Goal: Task Accomplishment & Management: Use online tool/utility

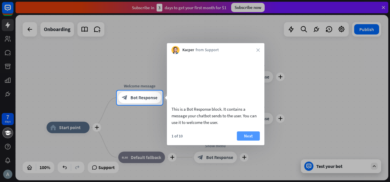
click at [251, 140] on button "Next" at bounding box center [248, 135] width 23 height 9
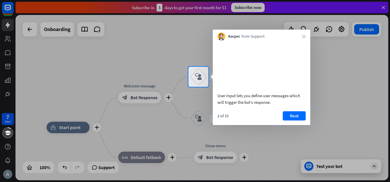
click at [251, 146] on div "7 days close Product Help First steps Get started with ChatBot Help Center Foll…" at bounding box center [195, 91] width 390 height 182
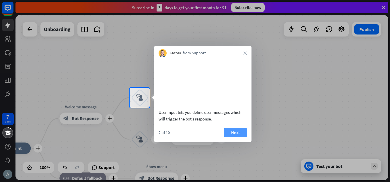
click at [237, 137] on button "Next" at bounding box center [235, 132] width 23 height 9
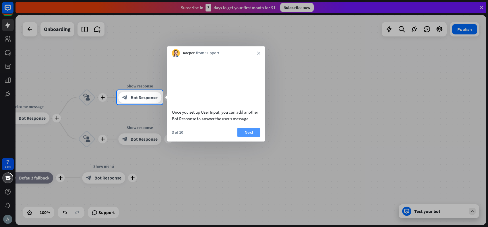
click at [247, 137] on button "Next" at bounding box center [248, 132] width 23 height 9
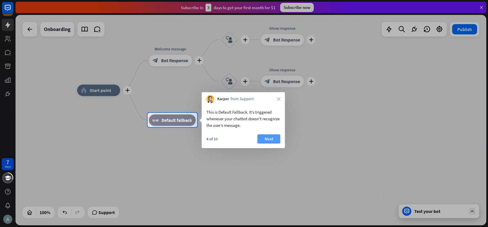
click at [263, 139] on button "Next" at bounding box center [268, 138] width 23 height 9
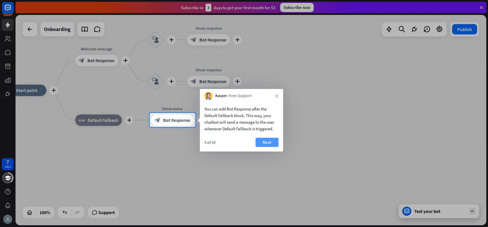
click at [266, 144] on button "Next" at bounding box center [266, 142] width 23 height 9
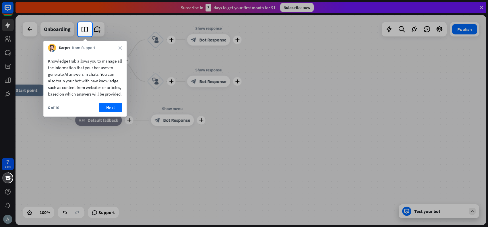
click at [149, 116] on div at bounding box center [244, 131] width 488 height 191
click at [118, 112] on button "Next" at bounding box center [110, 107] width 23 height 9
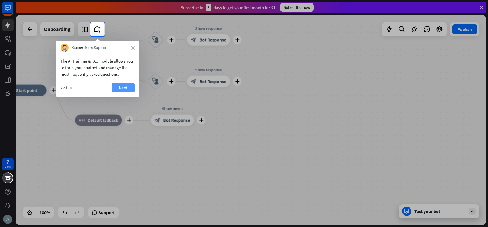
click at [117, 92] on button "Next" at bounding box center [123, 87] width 23 height 9
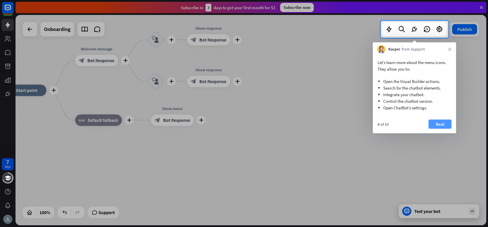
click at [390, 121] on button "Next" at bounding box center [440, 124] width 23 height 9
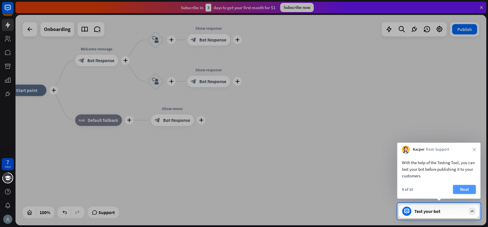
click at [390, 181] on button "Next" at bounding box center [464, 189] width 23 height 9
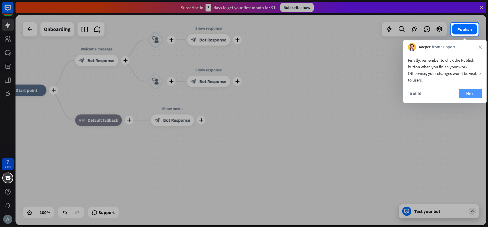
click at [390, 96] on button "Next" at bounding box center [470, 93] width 23 height 9
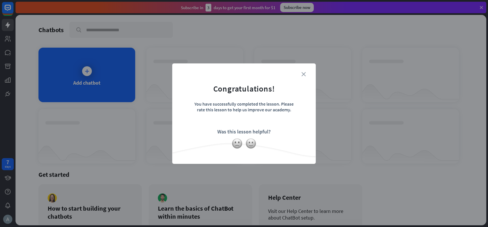
click at [303, 73] on icon "close" at bounding box center [303, 74] width 4 height 4
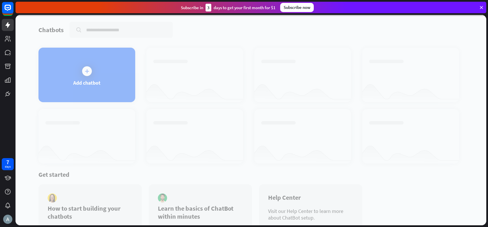
click at [98, 69] on div at bounding box center [250, 120] width 471 height 210
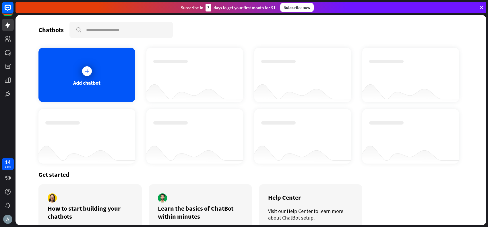
click at [98, 69] on div "Add chatbot" at bounding box center [86, 75] width 97 height 55
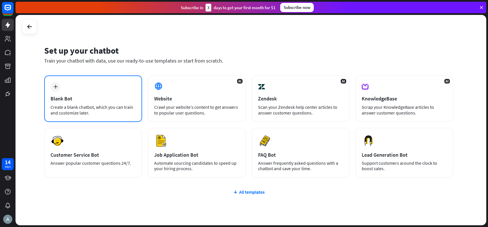
click at [84, 92] on div "plus Blank Bot Create a blank chatbot, which you can train and customize later." at bounding box center [93, 98] width 98 height 46
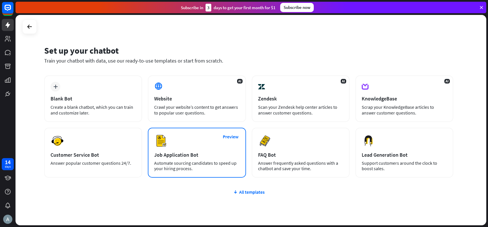
click at [163, 152] on div "Job Application Bot" at bounding box center [196, 155] width 85 height 7
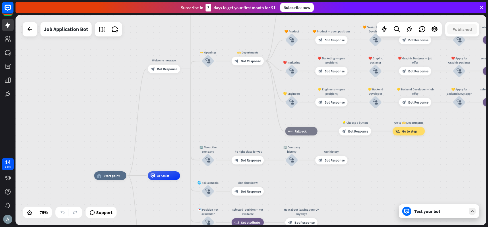
drag, startPoint x: 311, startPoint y: 68, endPoint x: 241, endPoint y: 160, distance: 115.4
click at [241, 160] on div "home_2 Start point Welcome message block_bot_response Bot Response ✨ Main menu …" at bounding box center [250, 120] width 471 height 210
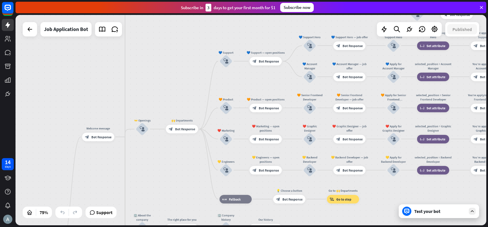
drag, startPoint x: 268, startPoint y: 115, endPoint x: 208, endPoint y: 150, distance: 69.2
click at [208, 150] on div "home_2 Start point Welcome message block_bot_response Bot Response ✨ Main menu …" at bounding box center [250, 120] width 471 height 210
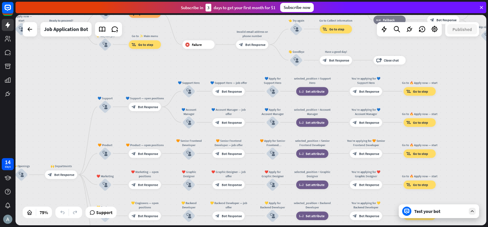
drag, startPoint x: 292, startPoint y: 124, endPoint x: 171, endPoint y: 169, distance: 129.2
click at [171, 169] on div "home_2 Start point Welcome message block_bot_response Bot Response ✨ Main menu …" at bounding box center [250, 120] width 471 height 210
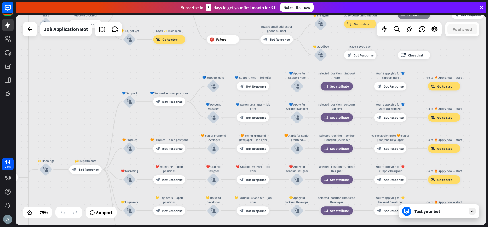
drag, startPoint x: 207, startPoint y: 67, endPoint x: 231, endPoint y: 62, distance: 24.9
click at [231, 62] on div "home_2 Start point Welcome message block_bot_response Bot Response ✨ Main menu …" at bounding box center [250, 120] width 471 height 210
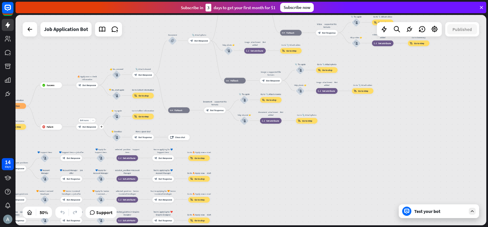
drag, startPoint x: 246, startPoint y: 54, endPoint x: 72, endPoint y: 134, distance: 191.9
click at [76, 130] on div "Edit name more_horiz plus Invalid email address or phone number block_bot_respo…" at bounding box center [87, 127] width 22 height 6
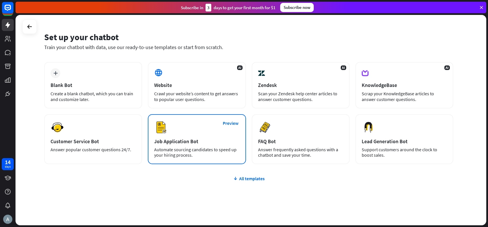
scroll to position [20, 0]
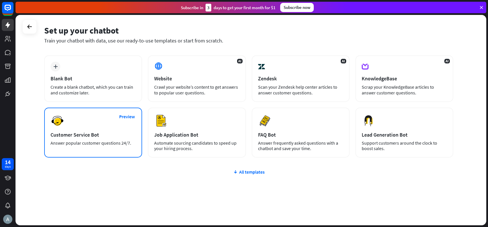
click at [97, 127] on div "Preview Customer Service Bot Answer popular customer questions 24/7." at bounding box center [93, 133] width 98 height 50
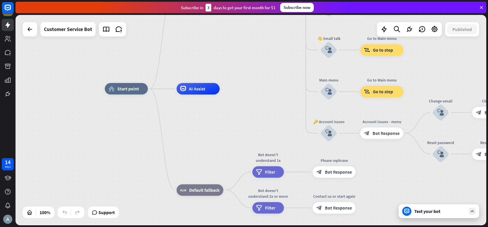
drag, startPoint x: 0, startPoint y: 59, endPoint x: 6, endPoint y: 69, distance: 11.4
click at [0, 59] on div at bounding box center [7, 50] width 15 height 100
click at [6, 69] on icon at bounding box center [7, 66] width 7 height 7
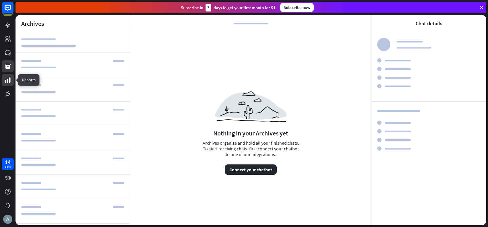
click at [11, 84] on link at bounding box center [8, 80] width 12 height 12
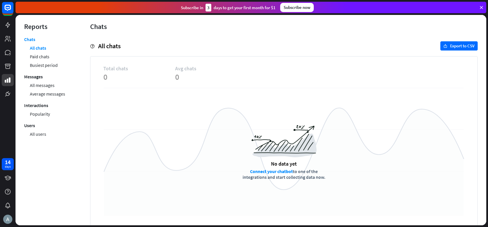
scroll to position [14, 0]
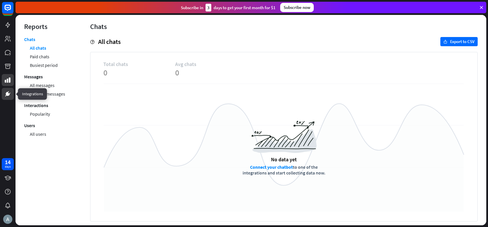
click at [7, 93] on icon at bounding box center [7, 93] width 3 height 3
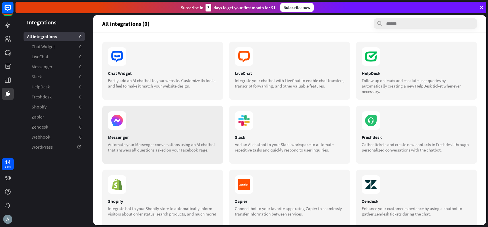
click at [151, 128] on section at bounding box center [163, 120] width 110 height 18
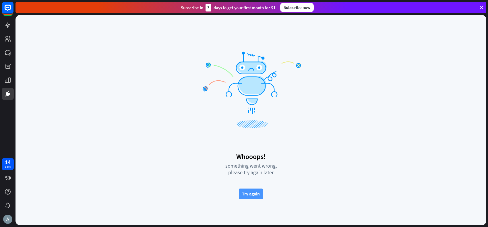
click at [243, 181] on button "Try again" at bounding box center [251, 194] width 24 height 11
